Goal: Browse casually

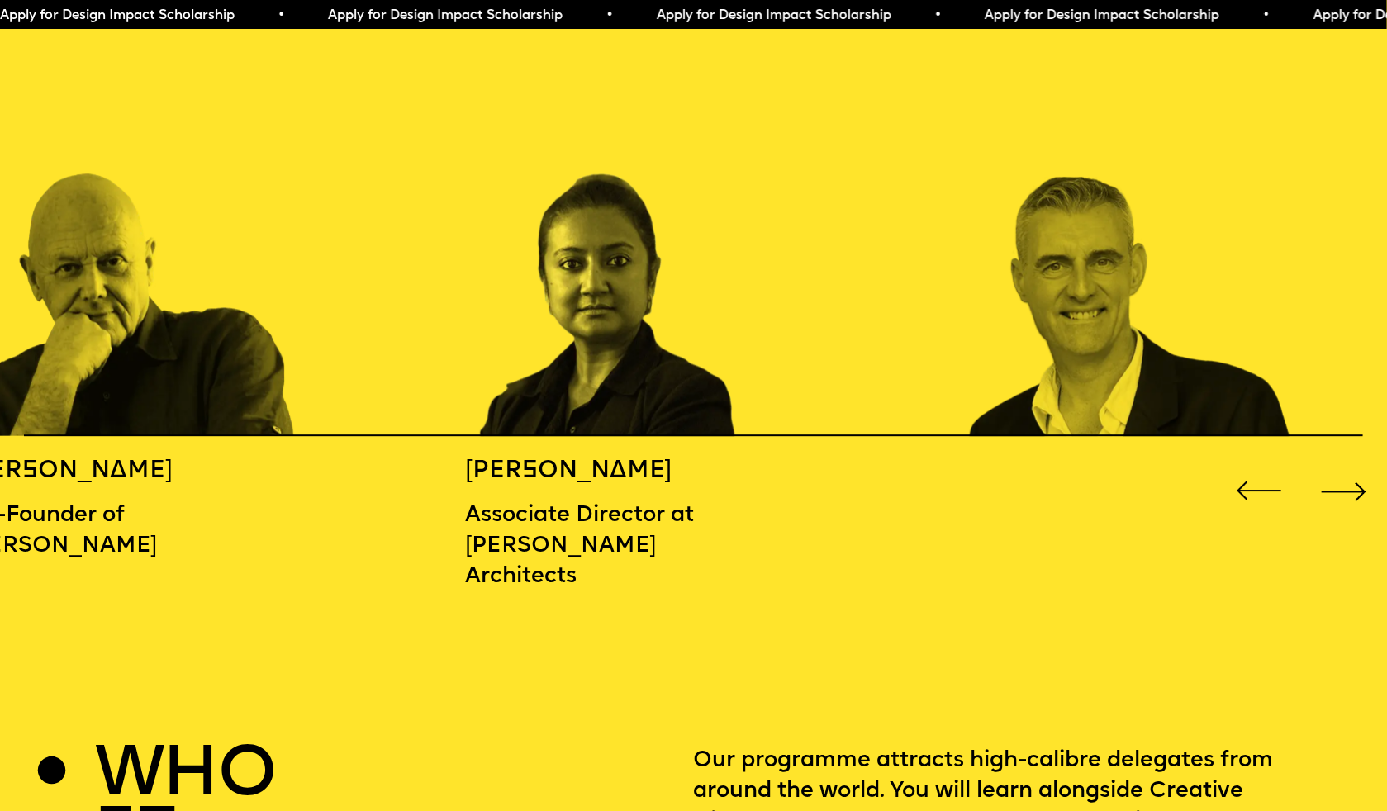
scroll to position [2151, 0]
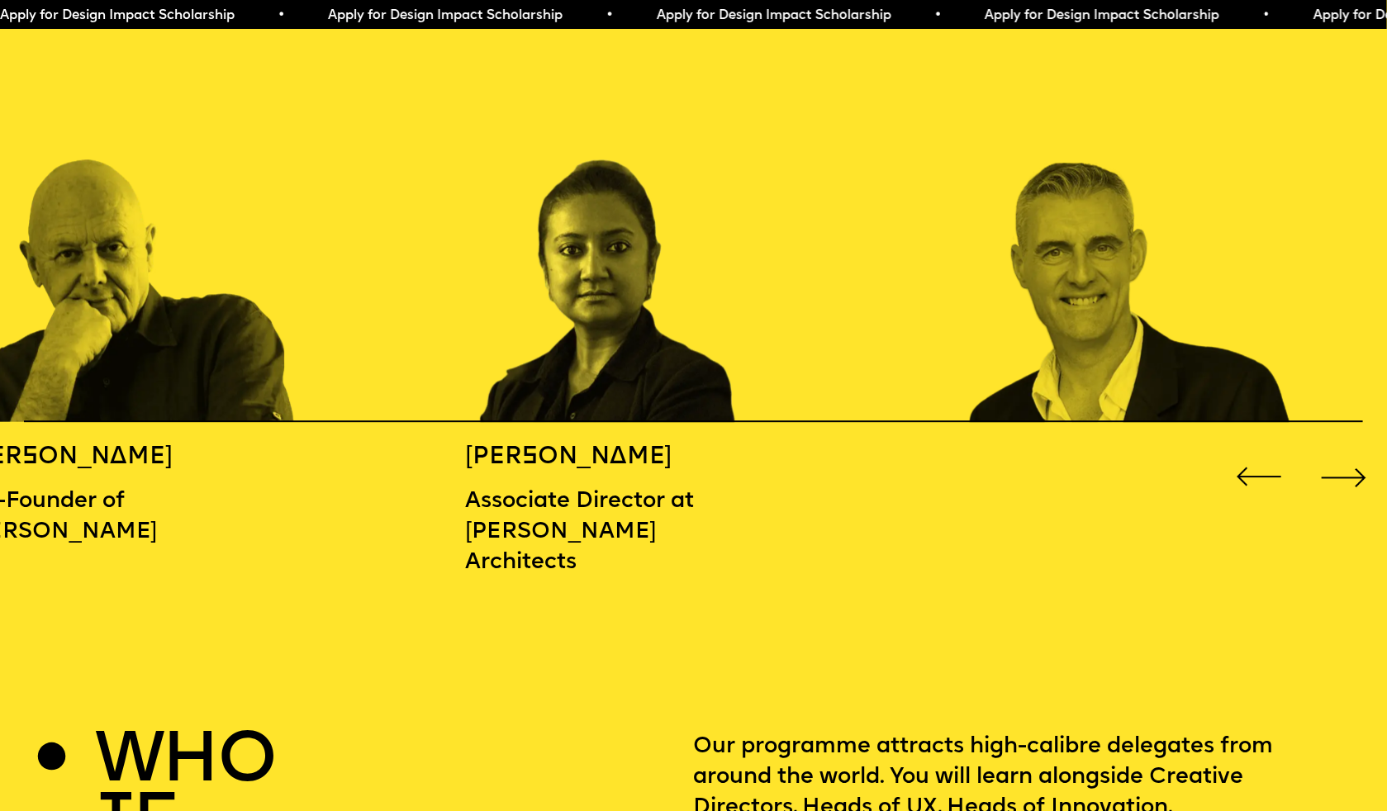
click at [1350, 461] on div "Next slide" at bounding box center [1343, 477] width 55 height 55
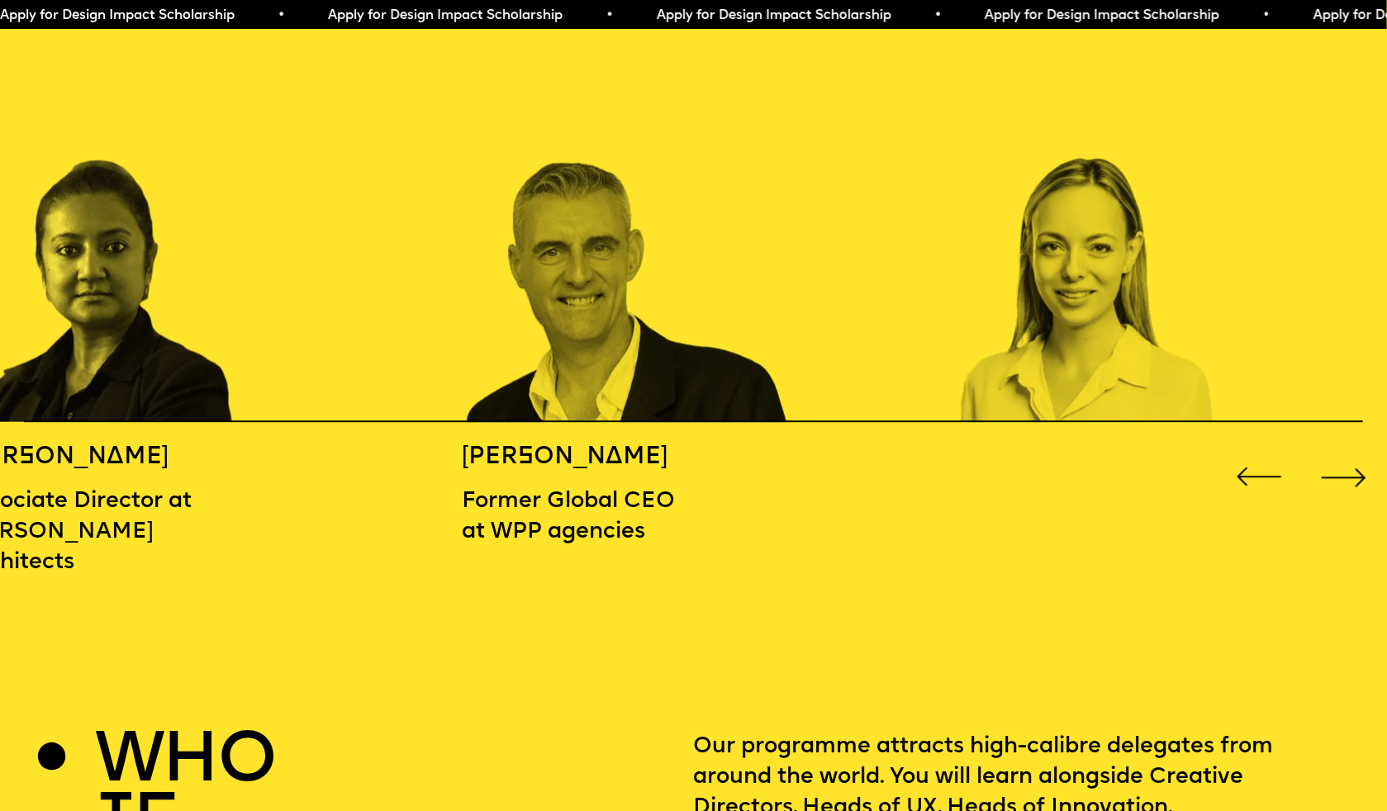
click at [1350, 461] on div "Next slide" at bounding box center [1343, 477] width 55 height 55
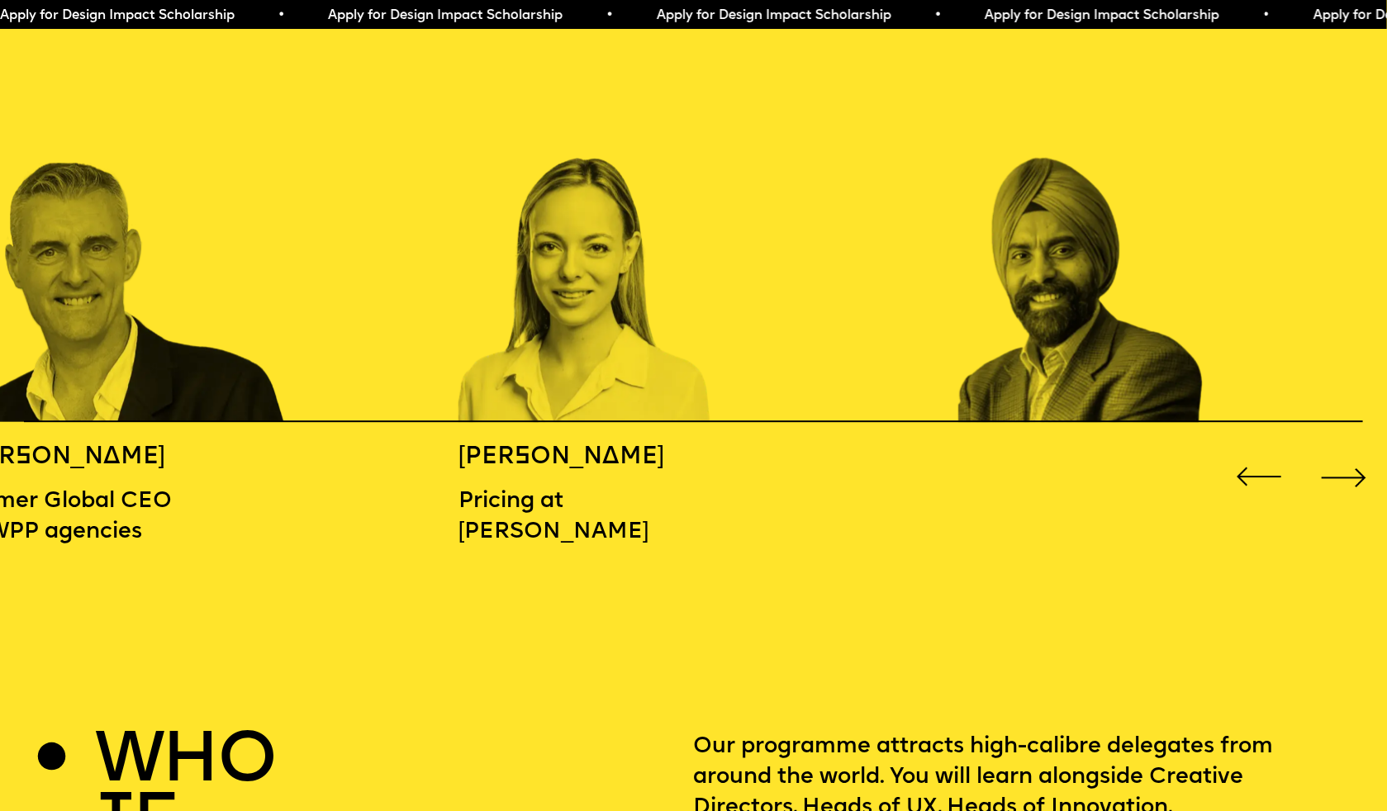
click at [1350, 461] on div "Next slide" at bounding box center [1343, 477] width 55 height 55
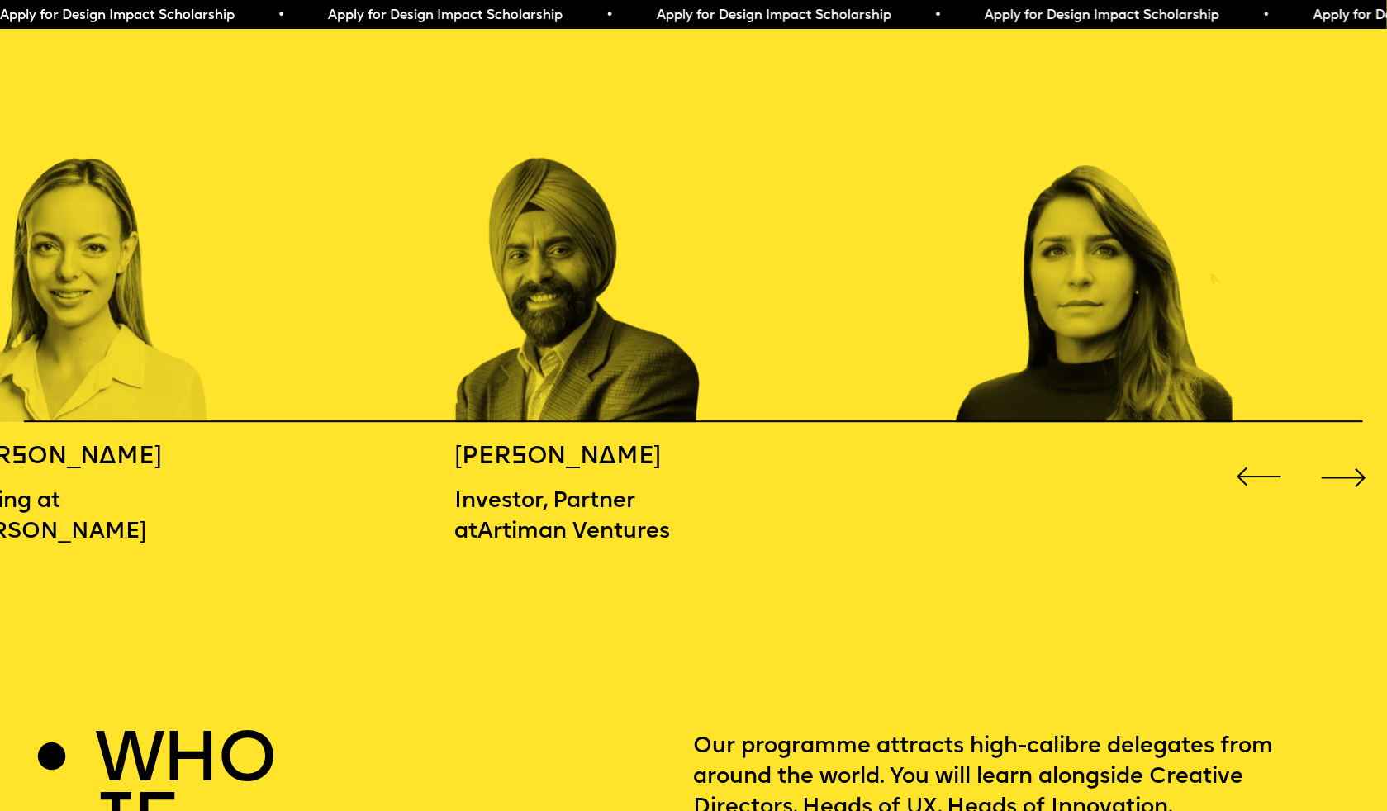
click at [1350, 461] on div "Next slide" at bounding box center [1343, 477] width 55 height 55
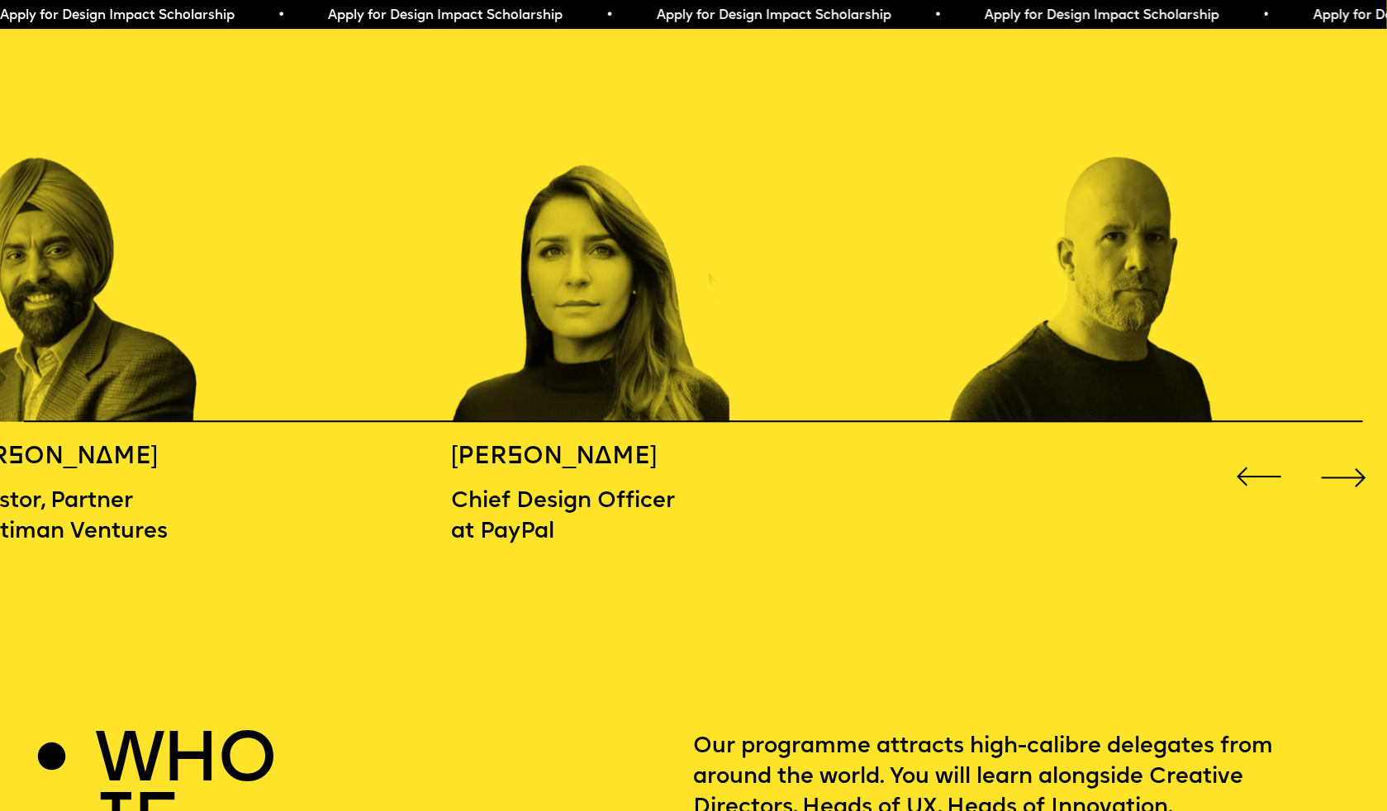
click at [1350, 461] on div "Next slide" at bounding box center [1343, 477] width 55 height 55
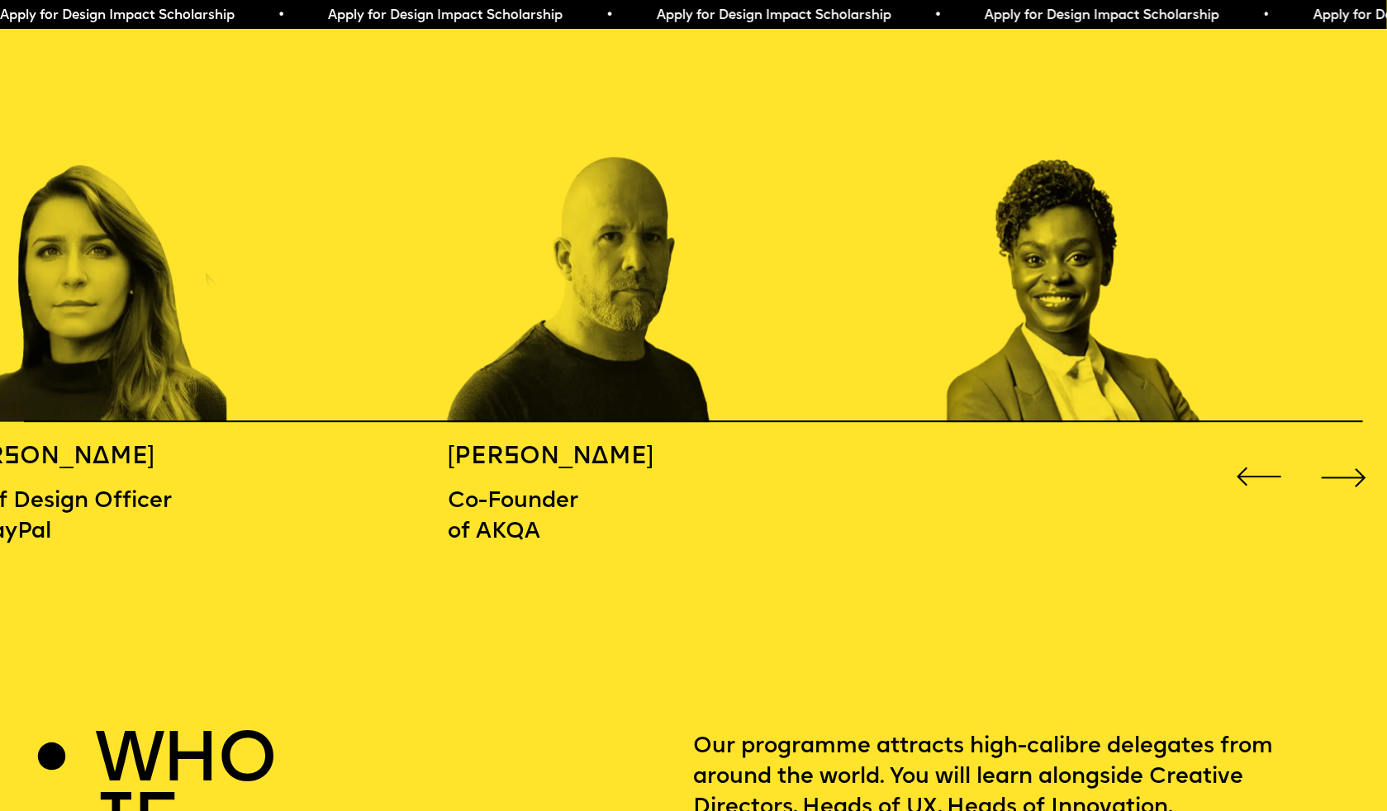
click at [1350, 461] on div "Next slide" at bounding box center [1343, 477] width 55 height 55
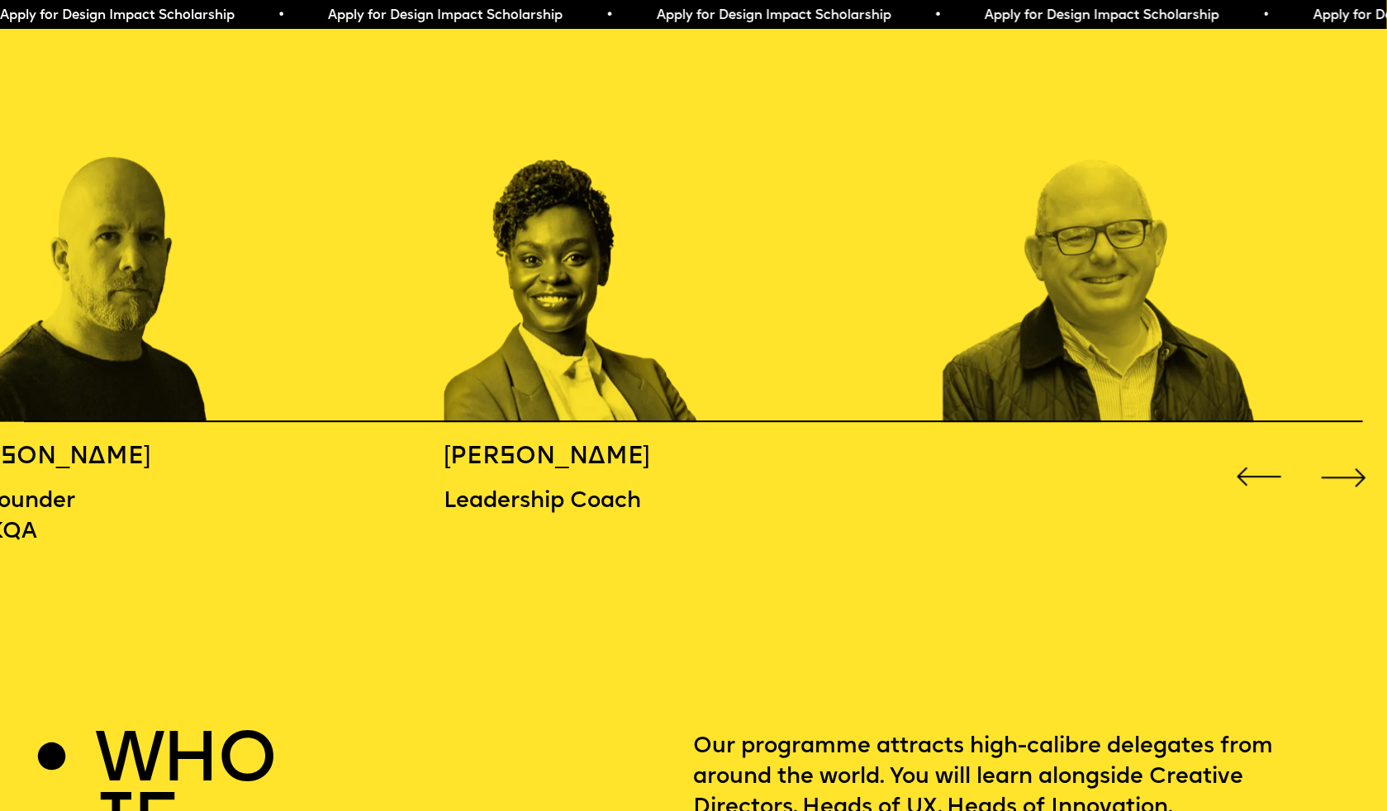
click at [1350, 461] on div "Next slide" at bounding box center [1343, 477] width 55 height 55
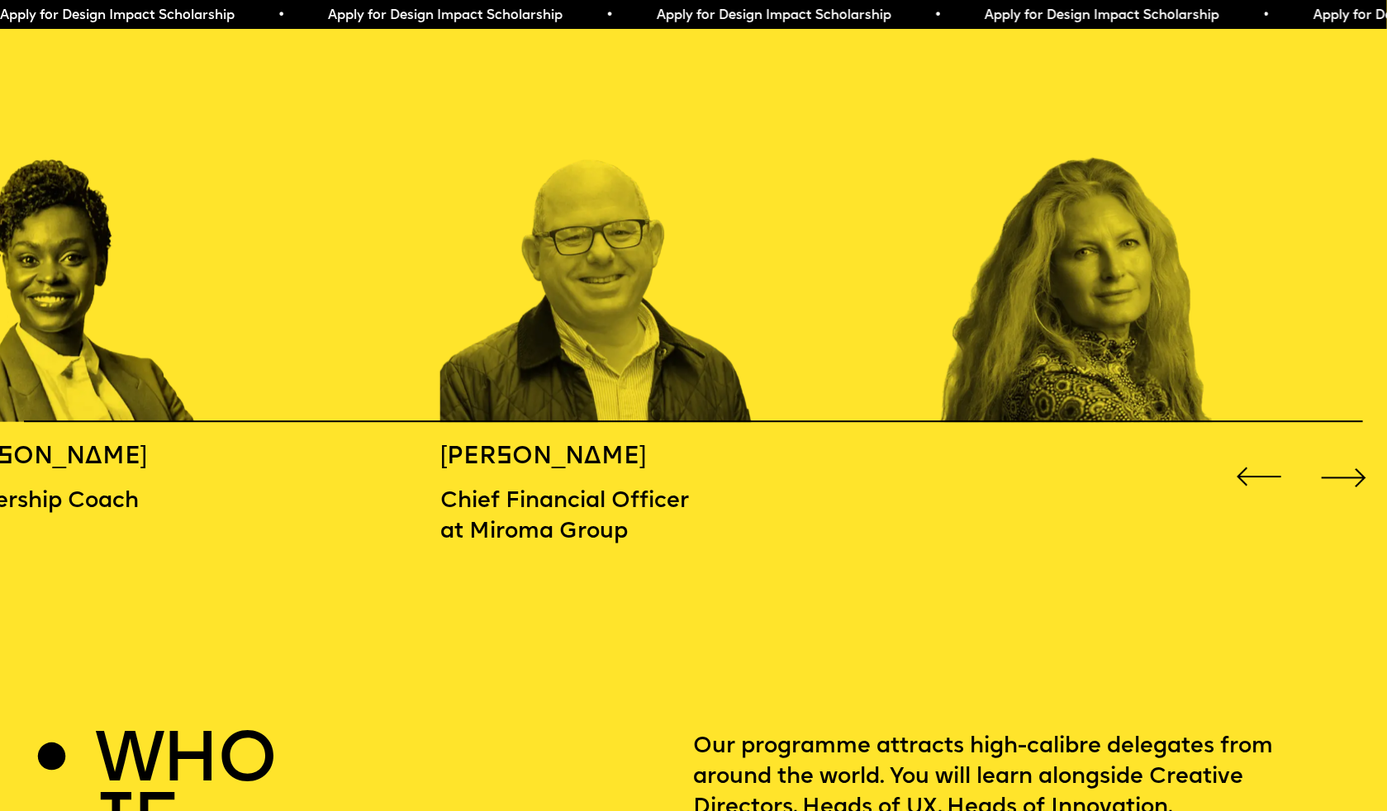
click at [1350, 461] on div "Next slide" at bounding box center [1343, 477] width 55 height 55
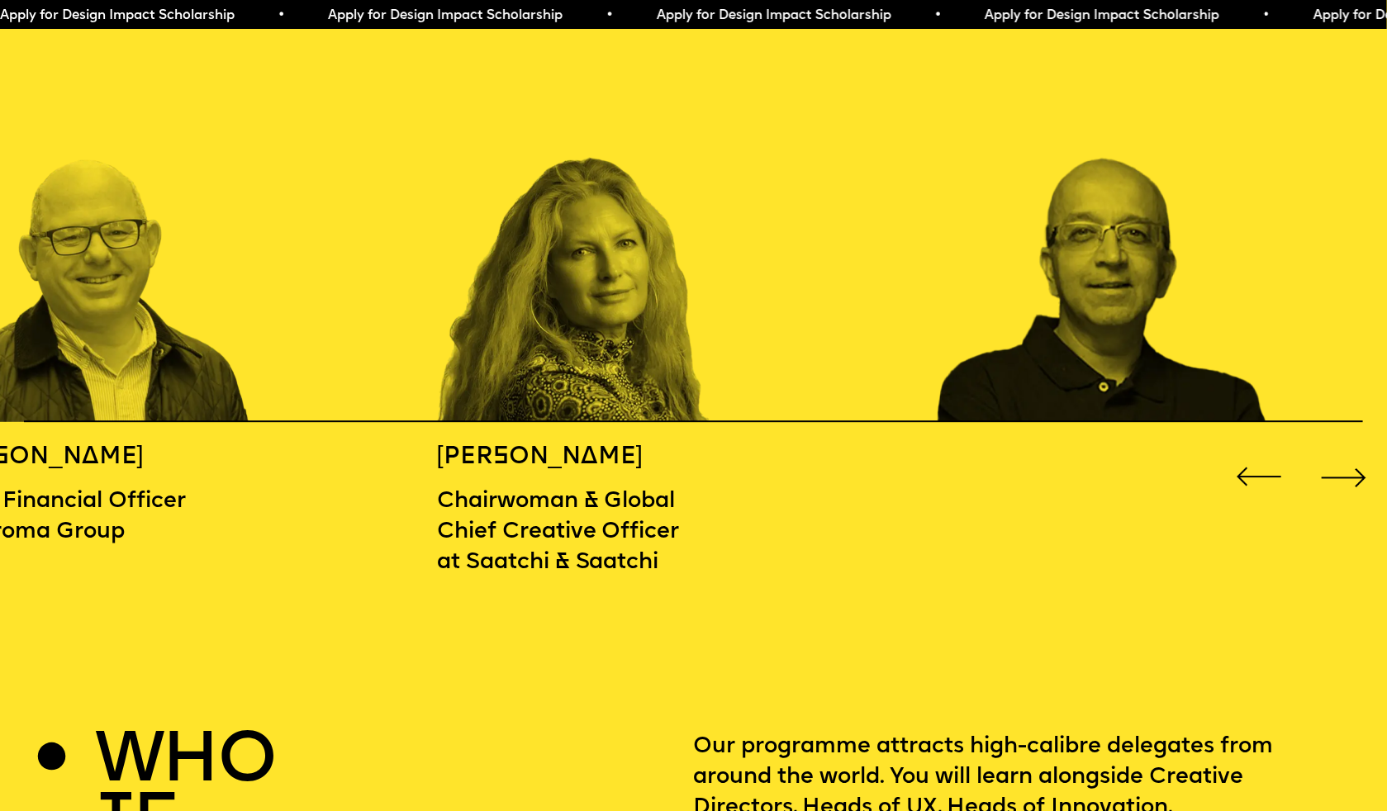
click at [1350, 461] on div "Next slide" at bounding box center [1343, 477] width 55 height 55
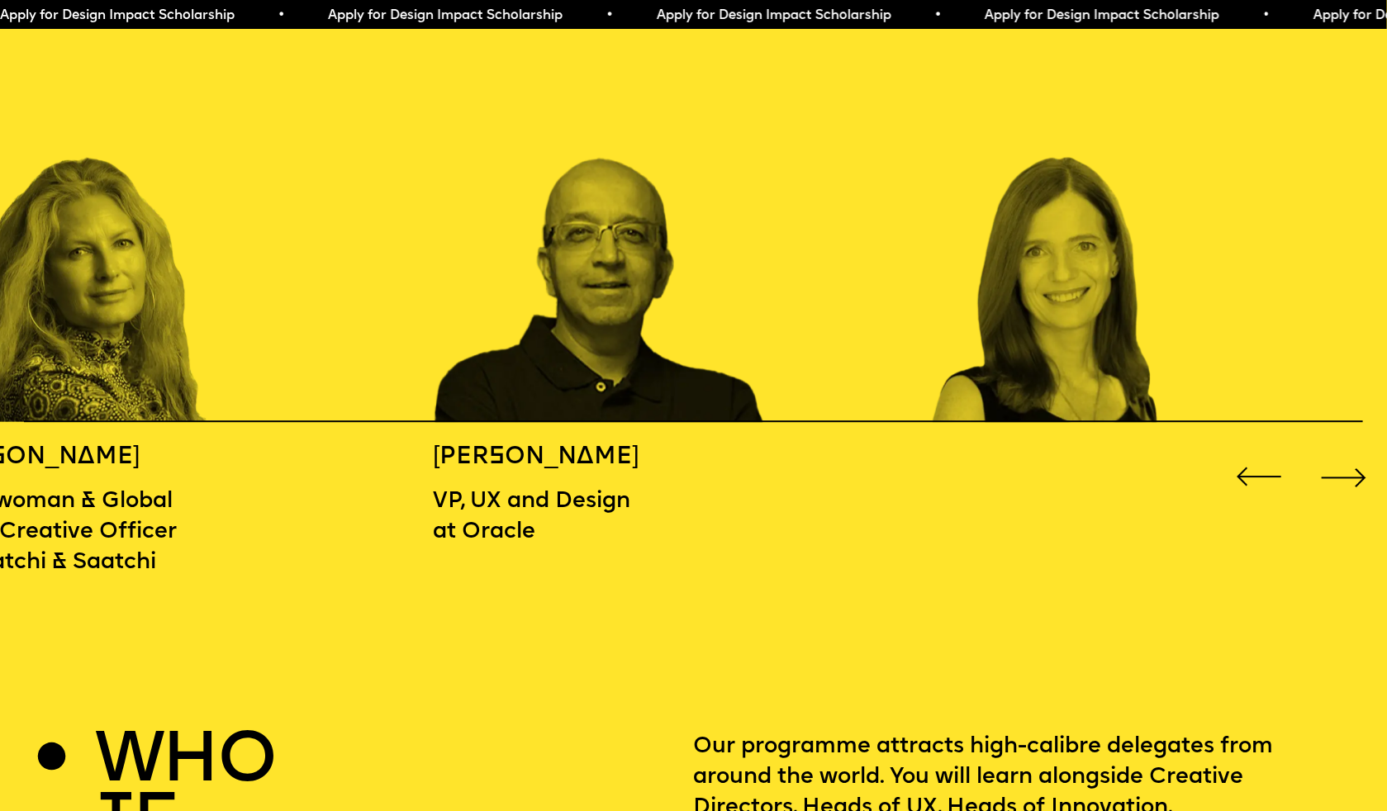
click at [1350, 461] on div "Next slide" at bounding box center [1343, 477] width 55 height 55
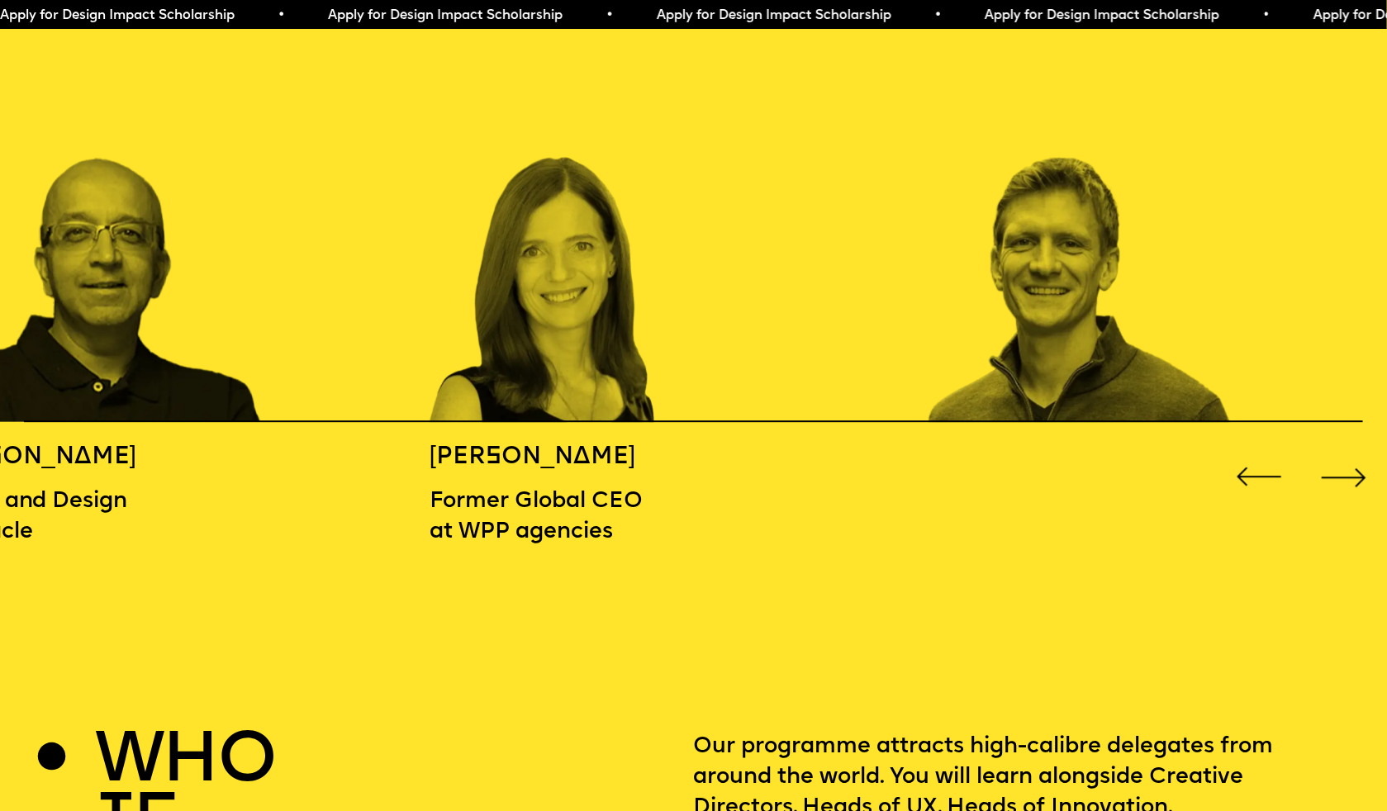
click at [1350, 461] on div "Next slide" at bounding box center [1343, 477] width 55 height 55
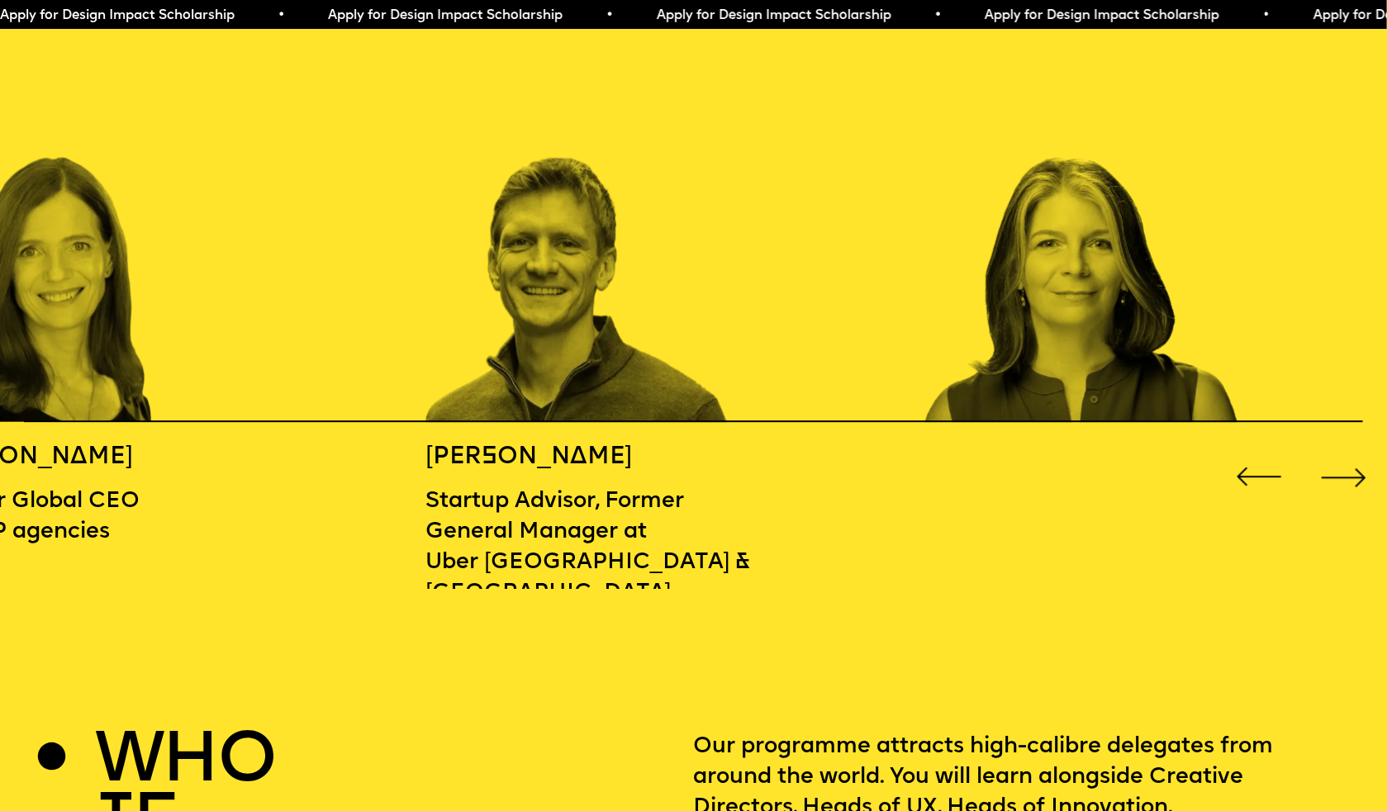
click at [1350, 461] on div "Next slide" at bounding box center [1343, 477] width 55 height 55
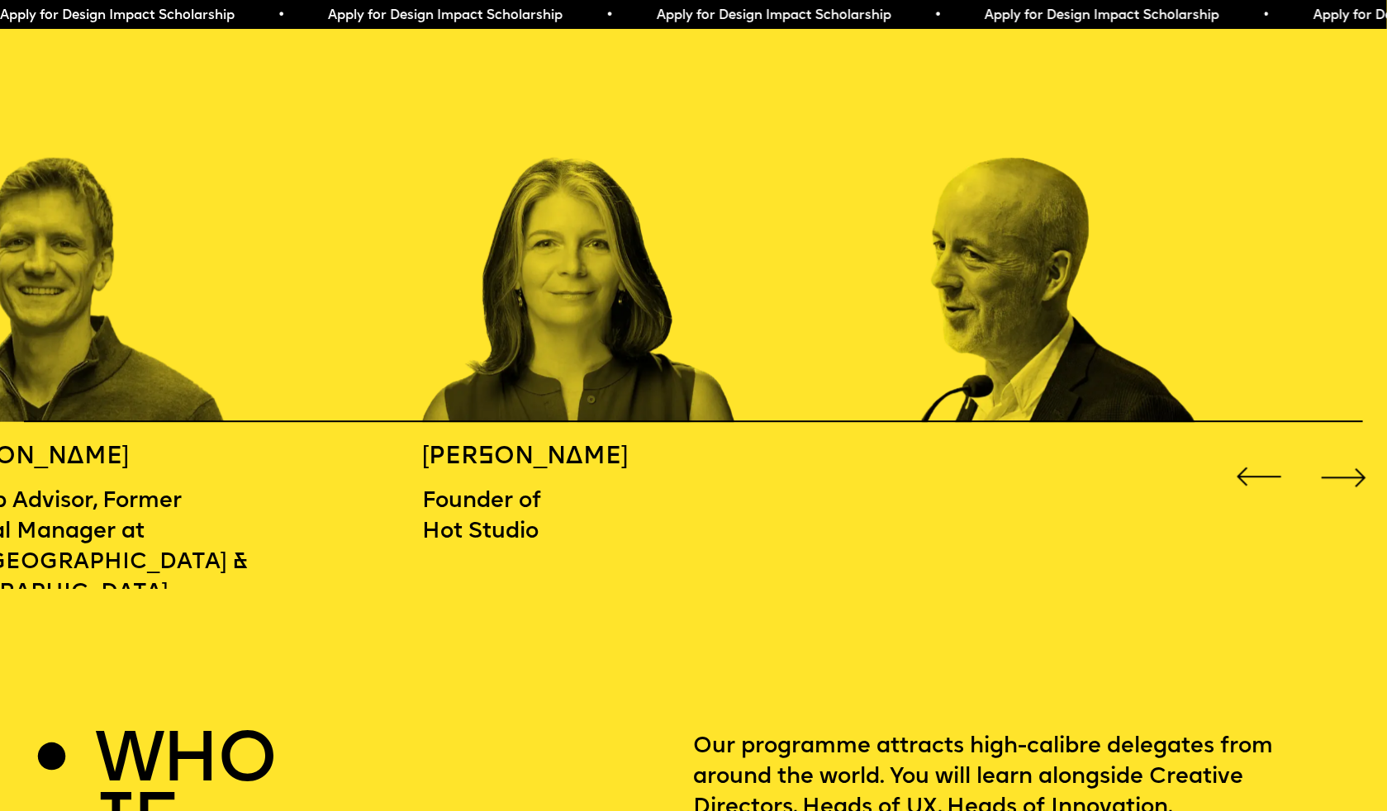
click at [1350, 461] on div "Next slide" at bounding box center [1343, 477] width 55 height 55
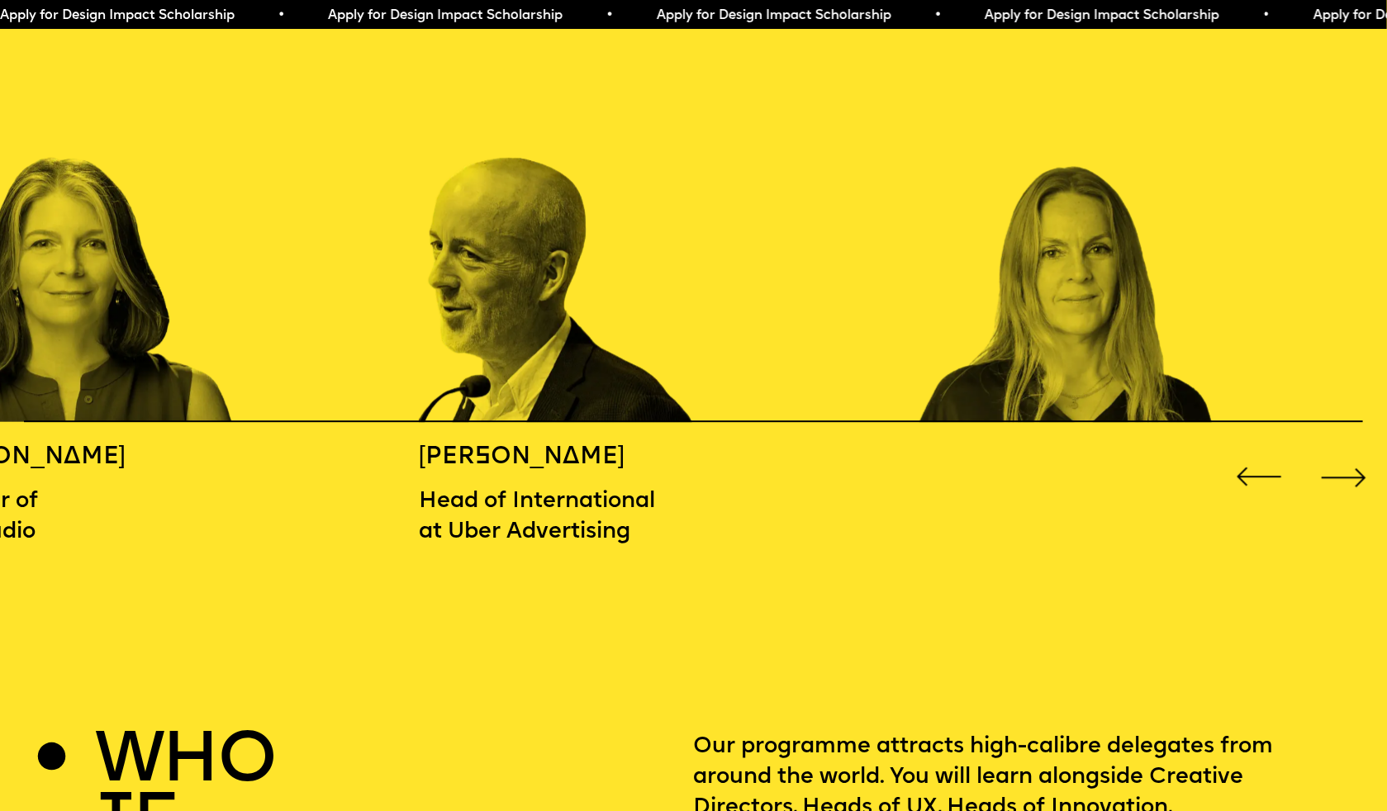
click at [1350, 461] on div "Next slide" at bounding box center [1343, 477] width 55 height 55
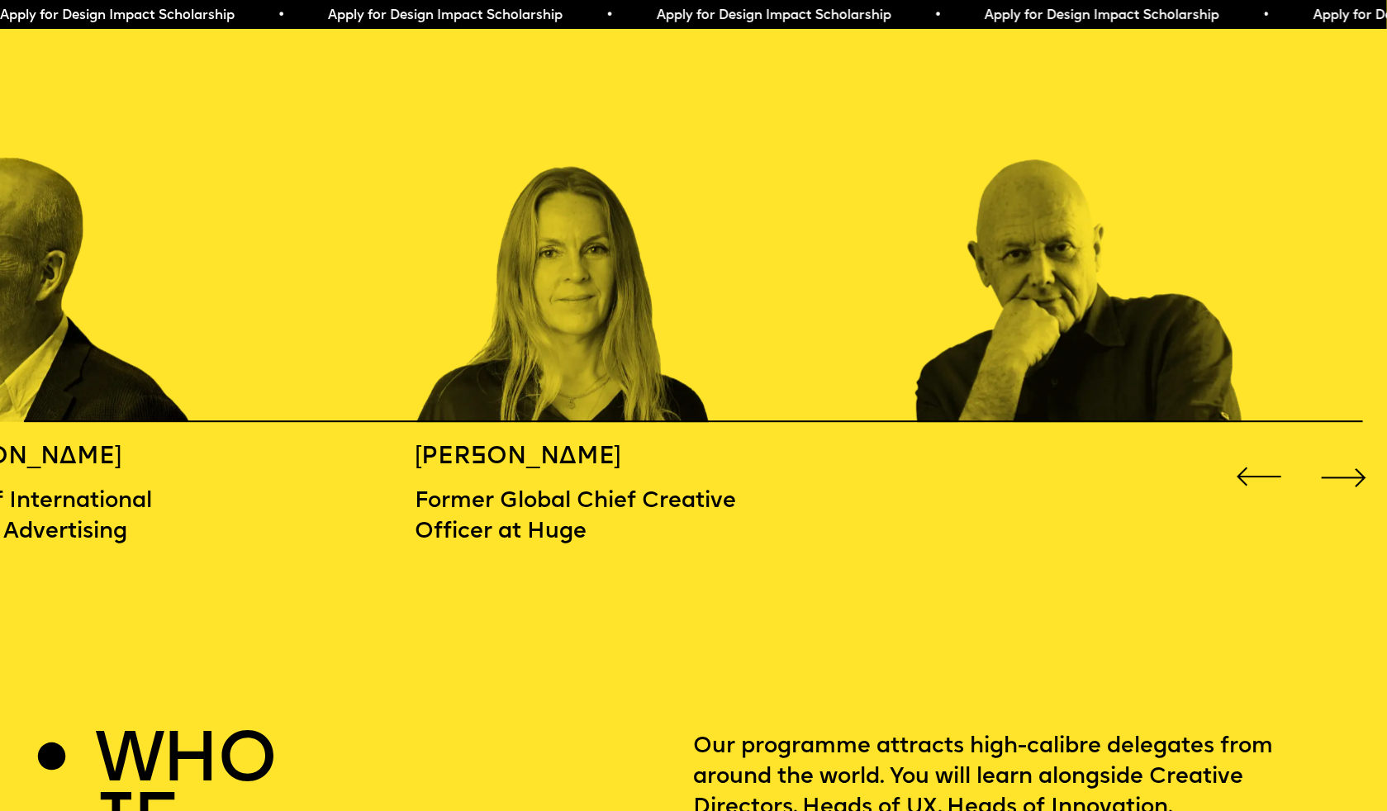
click at [1350, 461] on div "Next slide" at bounding box center [1343, 477] width 55 height 55
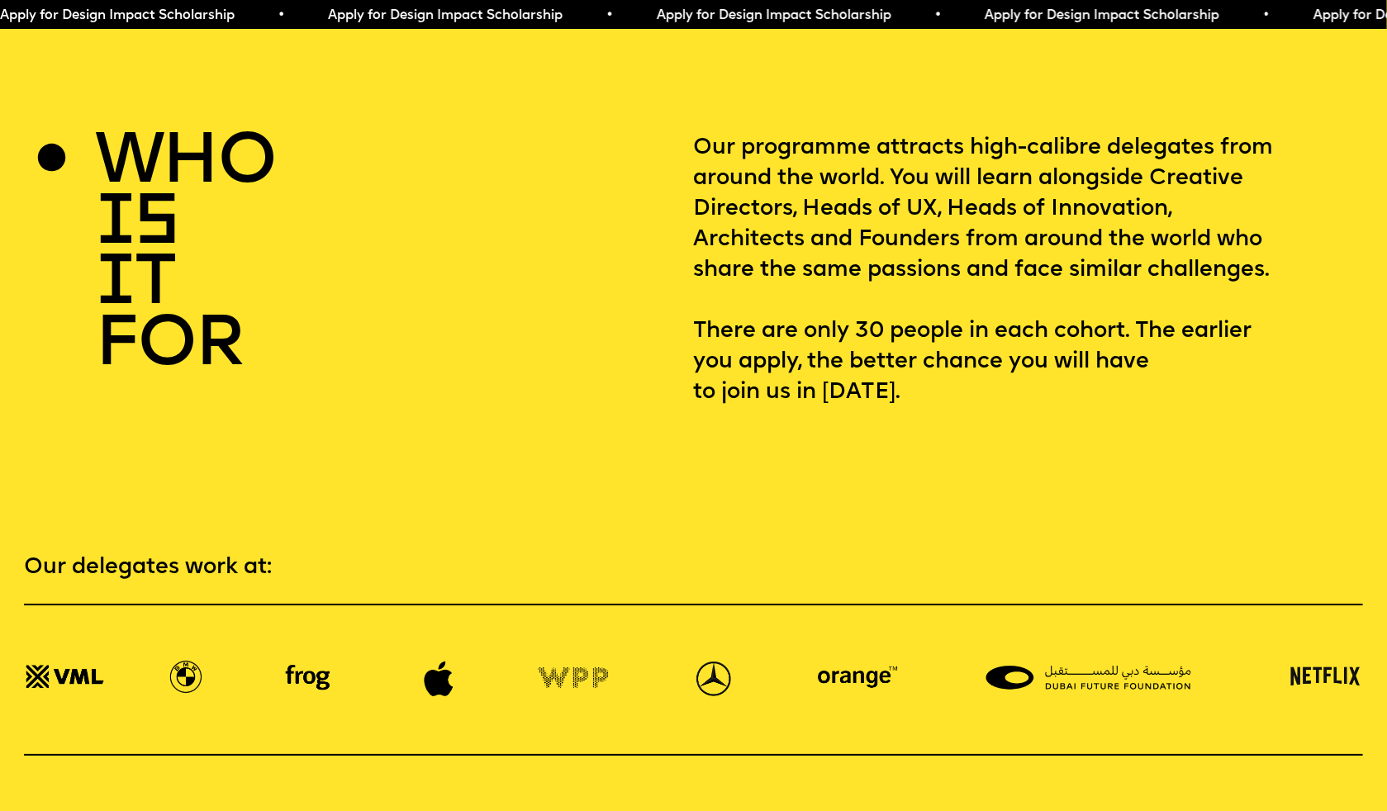
scroll to position [2746, 0]
